Goal: Task Accomplishment & Management: Use online tool/utility

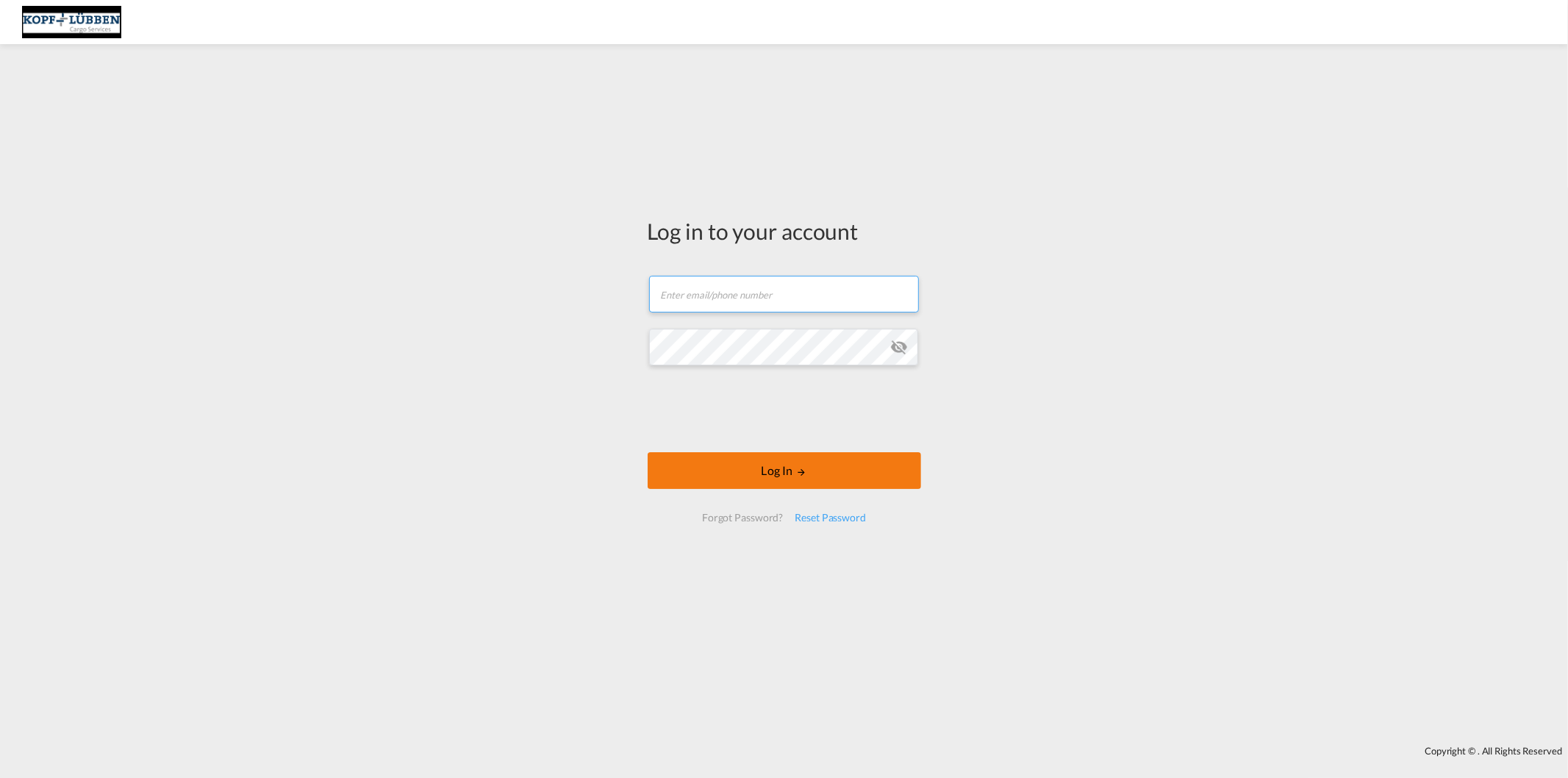
type input "[EMAIL_ADDRESS][PERSON_NAME][DOMAIN_NAME]"
click at [766, 474] on button "Log In" at bounding box center [784, 470] width 273 height 37
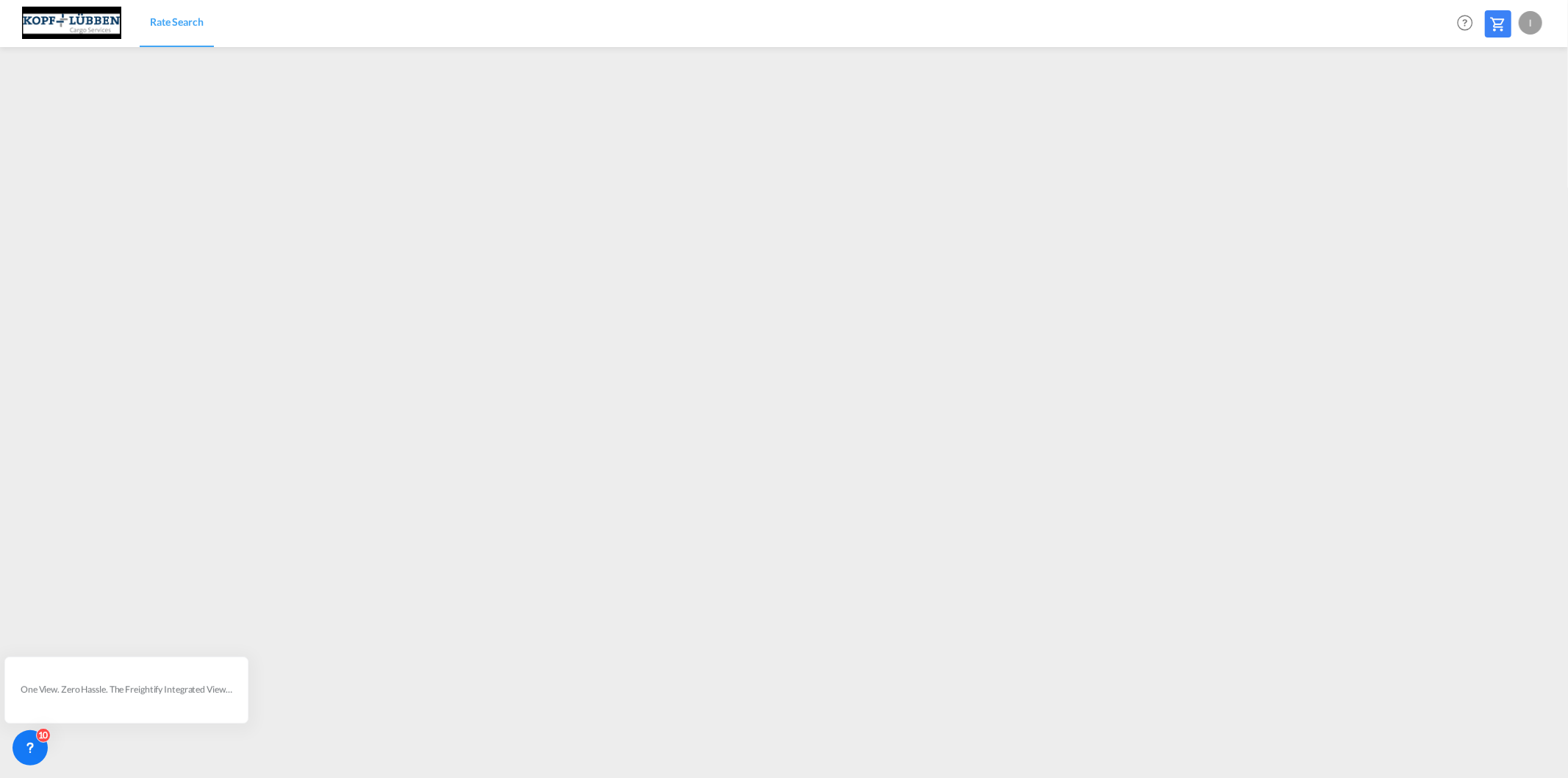
click at [1532, 19] on div "I" at bounding box center [1530, 22] width 24 height 24
click at [1505, 111] on button "Logout" at bounding box center [1513, 112] width 96 height 29
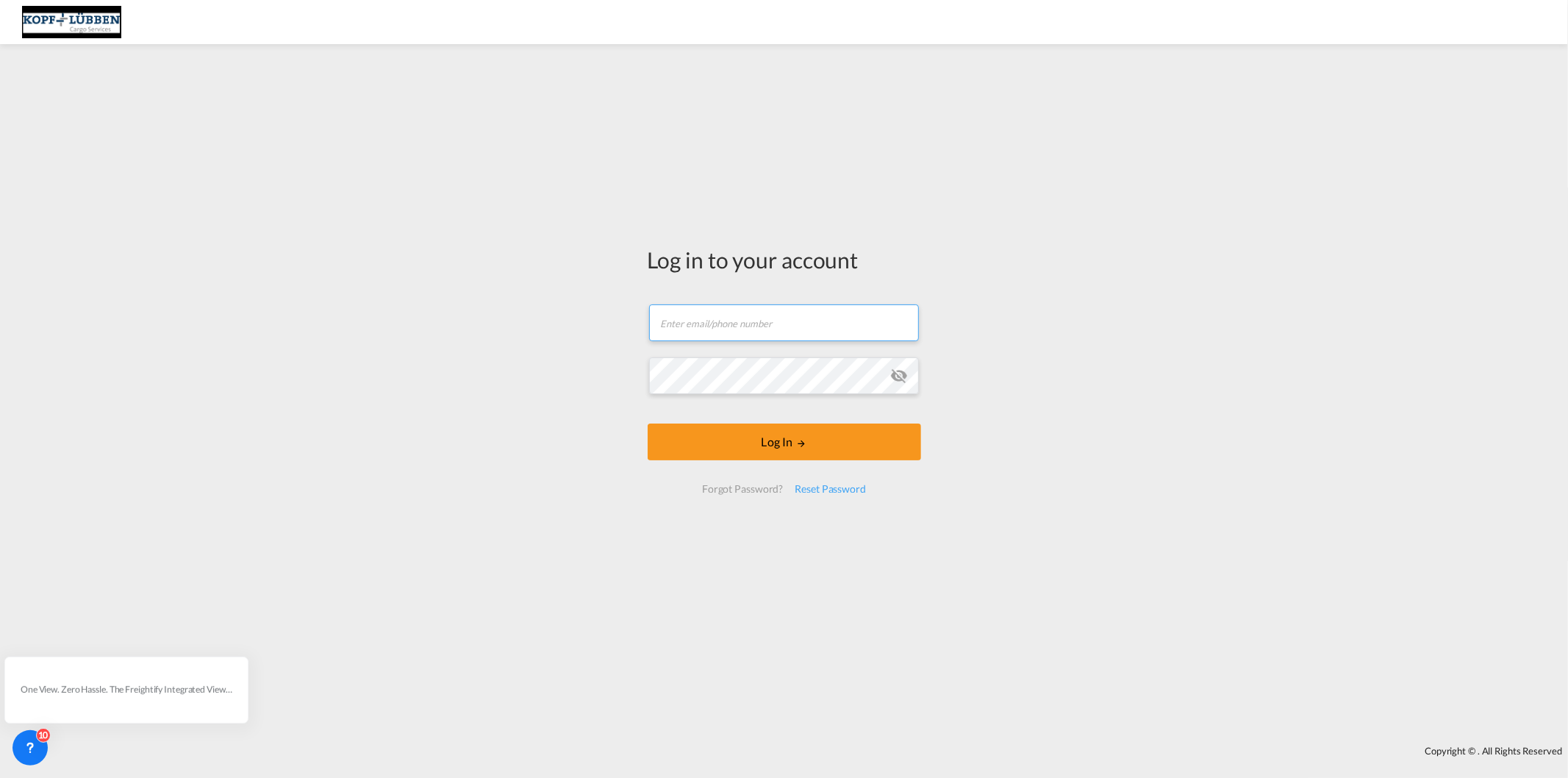
type input "[EMAIL_ADDRESS][PERSON_NAME][DOMAIN_NAME]"
